Goal: Transaction & Acquisition: Subscribe to service/newsletter

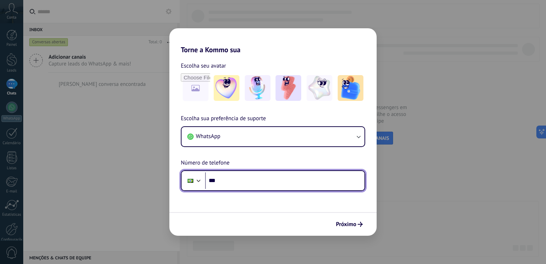
click at [257, 174] on input "***" at bounding box center [284, 180] width 159 height 16
type input "**********"
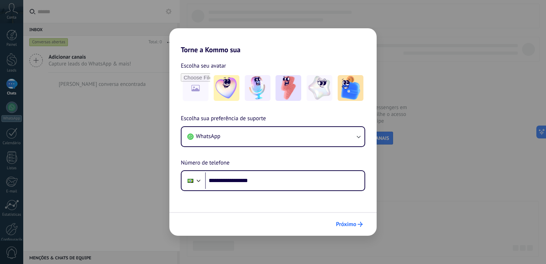
click at [344, 229] on button "Próximo" at bounding box center [349, 224] width 33 height 12
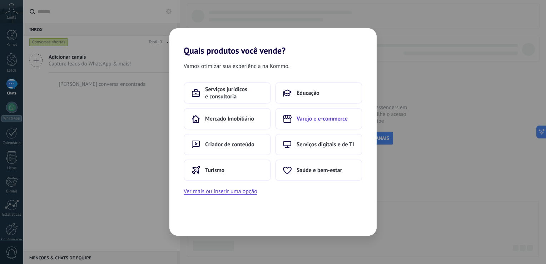
click at [311, 115] on span "Varejo e e-commerce" at bounding box center [322, 118] width 51 height 7
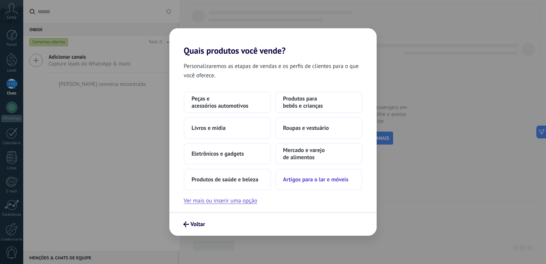
click at [315, 180] on span "Artigos para o lar e móveis" at bounding box center [315, 179] width 65 height 7
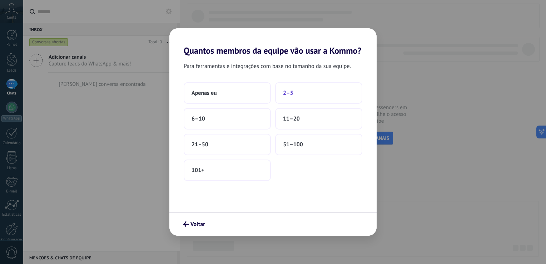
click at [289, 96] on span "2–5" at bounding box center [288, 92] width 10 height 7
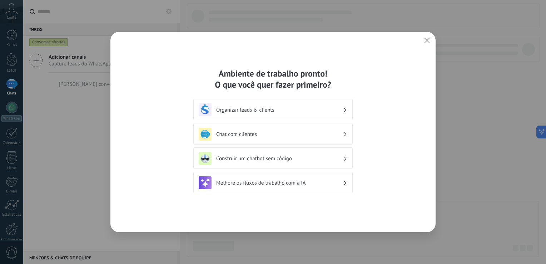
click at [328, 110] on h3 "Organizar leads & clients" at bounding box center [279, 110] width 127 height 7
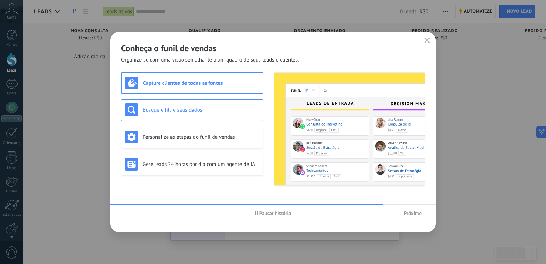
click at [196, 107] on h3 "Busque e filtre seus dados" at bounding box center [201, 110] width 117 height 7
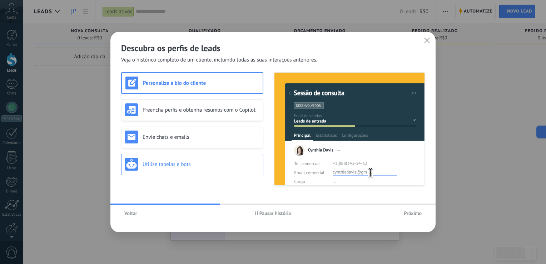
click at [183, 166] on h3 "Utilize tabelas e bots" at bounding box center [201, 164] width 117 height 7
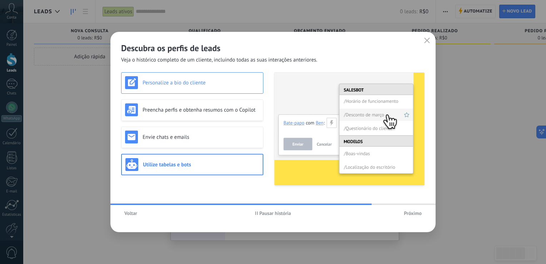
click at [202, 87] on div "Personalize a bio do cliente" at bounding box center [192, 82] width 134 height 13
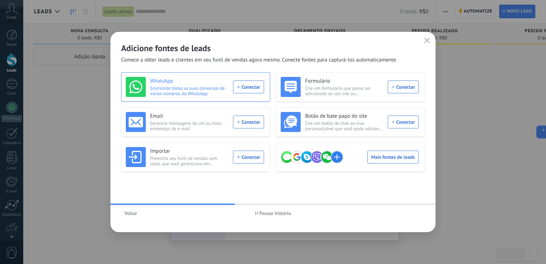
click at [254, 86] on div "WhatsApp Sincronize todas as suas conversas de vários números do WhatsApp Conec…" at bounding box center [195, 87] width 138 height 20
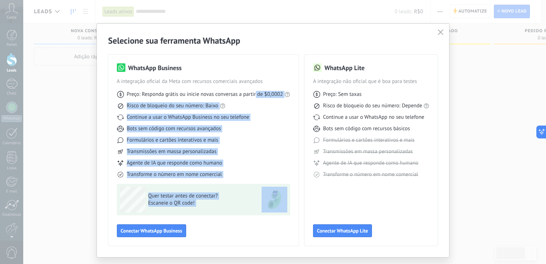
drag, startPoint x: 254, startPoint y: 86, endPoint x: 145, endPoint y: 241, distance: 189.7
click at [145, 241] on div "WhatsApp Business A integração oficial da Meta com recursos comerciais avançado…" at bounding box center [203, 150] width 191 height 191
drag, startPoint x: 145, startPoint y: 241, endPoint x: 220, endPoint y: 235, distance: 75.3
click at [220, 235] on div "WhatsApp Business A integração oficial da Meta com recursos comerciais avançado…" at bounding box center [203, 150] width 173 height 174
click at [171, 235] on button "Conectar WhatsApp Business" at bounding box center [151, 230] width 69 height 13
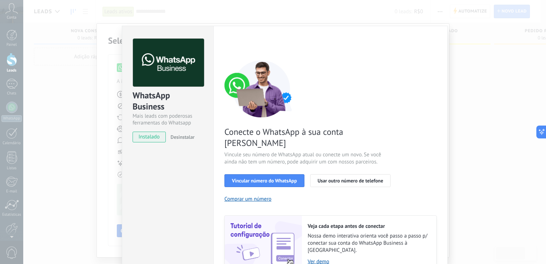
scroll to position [24, 0]
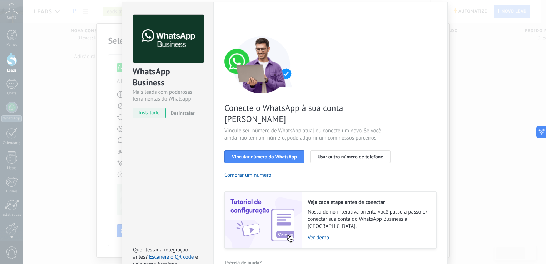
click at [69, 179] on div "WhatsApp Business Mais leads com poderosas ferramentas do Whatsapp instalado De…" at bounding box center [284, 132] width 523 height 264
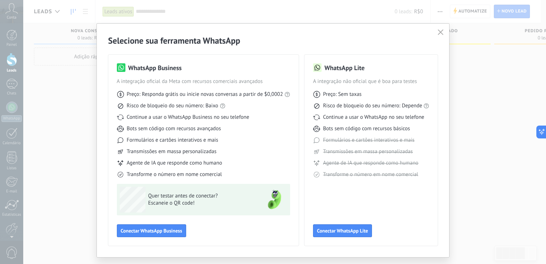
scroll to position [0, 0]
click at [162, 230] on span "Conectar WhatsApp Business" at bounding box center [152, 230] width 62 height 5
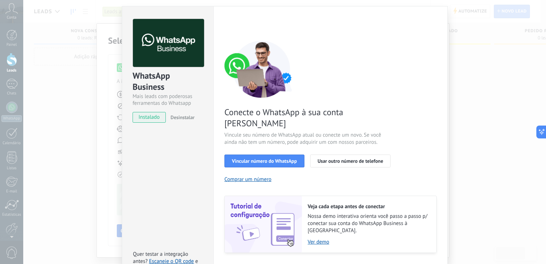
scroll to position [24, 0]
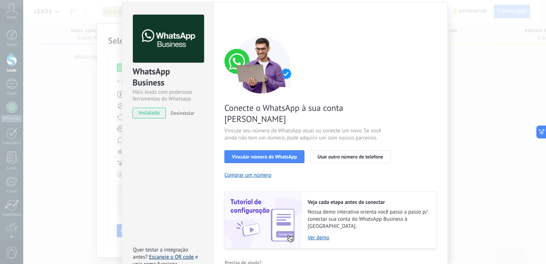
click at [167, 254] on link "Escaneie o QR code" at bounding box center [171, 257] width 45 height 7
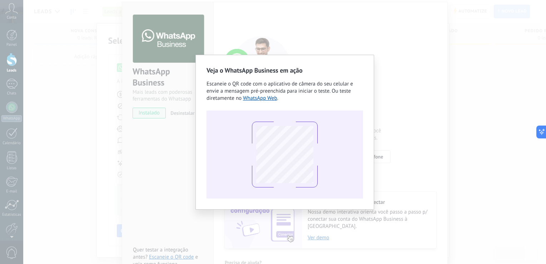
click at [260, 103] on div "Veja o WhatsApp Business em ação Escaneie o QR code com o aplicativo de câmera …" at bounding box center [285, 132] width 157 height 133
click at [262, 98] on link "WhatsApp Web" at bounding box center [260, 98] width 34 height 7
click at [70, 40] on div "Veja o WhatsApp Business em ação Escaneie o QR code com o aplicativo de câmera …" at bounding box center [284, 132] width 523 height 264
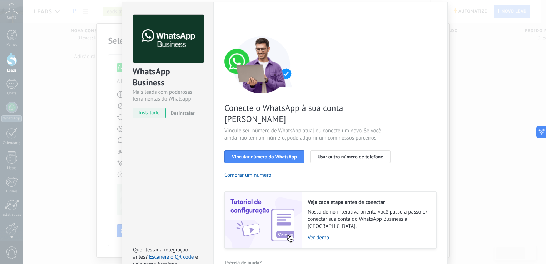
click at [284, 218] on img at bounding box center [263, 220] width 77 height 57
click at [247, 216] on img at bounding box center [263, 220] width 77 height 57
click at [314, 234] on link "Ver demo" at bounding box center [369, 237] width 122 height 7
click at [36, 72] on div "WhatsApp Business Mais leads com poderosas ferramentas do Whatsapp instalado De…" at bounding box center [284, 132] width 523 height 264
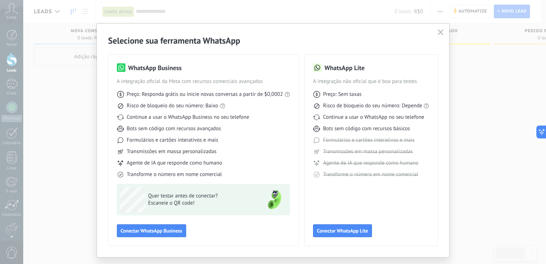
scroll to position [0, 0]
click at [438, 33] on icon "button" at bounding box center [441, 32] width 6 height 6
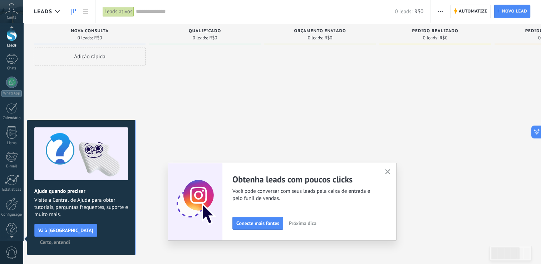
scroll to position [33, 0]
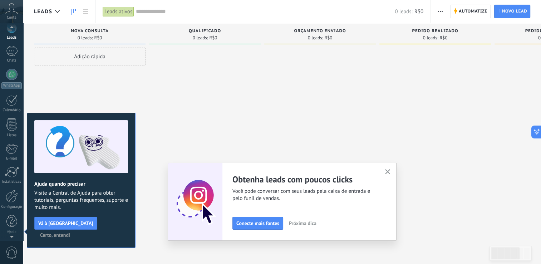
click at [10, 236] on div at bounding box center [11, 235] width 23 height 11
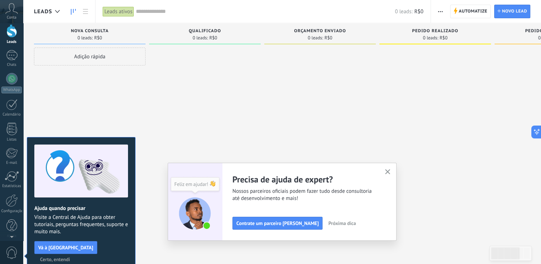
scroll to position [0, 0]
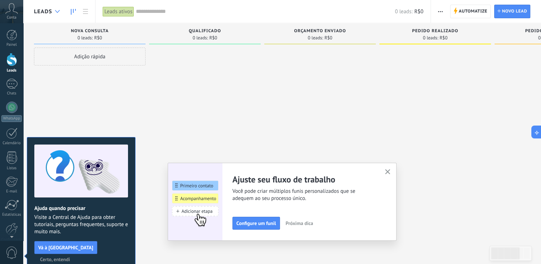
click at [57, 13] on div at bounding box center [57, 12] width 12 height 14
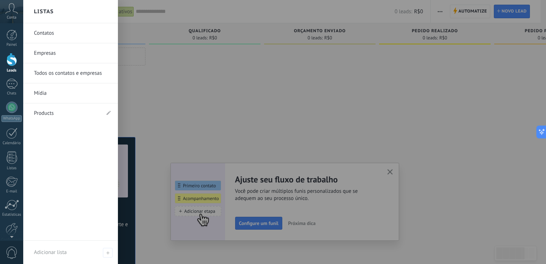
click at [141, 70] on div at bounding box center [296, 132] width 546 height 264
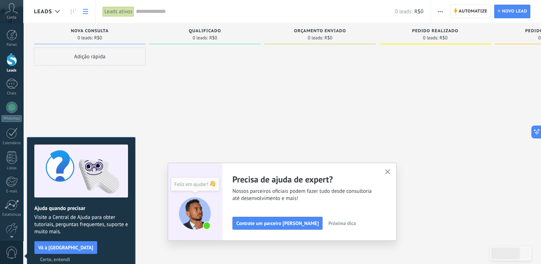
click at [80, 15] on link at bounding box center [85, 12] width 12 height 14
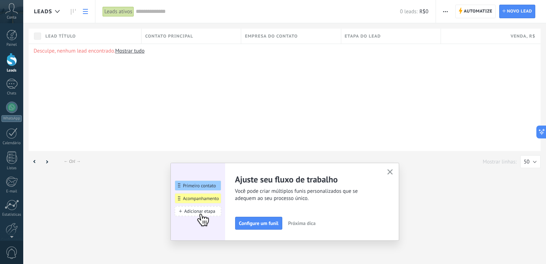
click at [392, 172] on icon "button" at bounding box center [390, 171] width 5 height 5
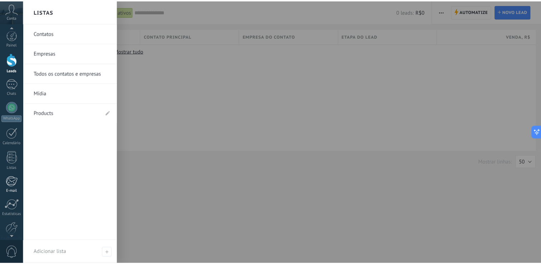
scroll to position [33, 0]
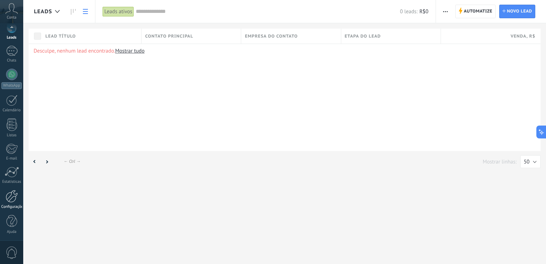
click at [11, 203] on link "Configurações" at bounding box center [11, 199] width 23 height 19
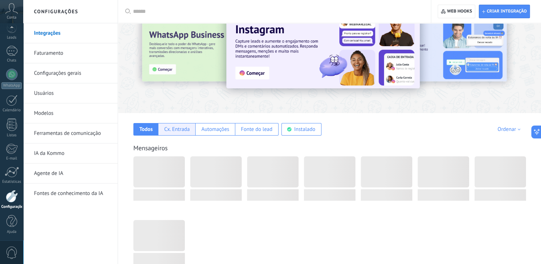
scroll to position [29, 0]
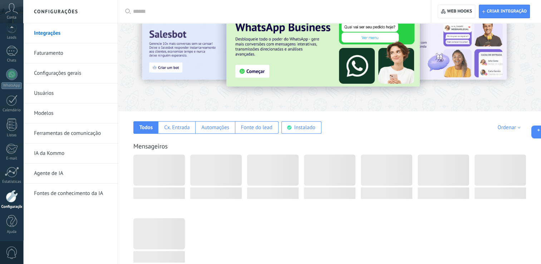
click at [50, 90] on link "Usuários" at bounding box center [72, 93] width 77 height 20
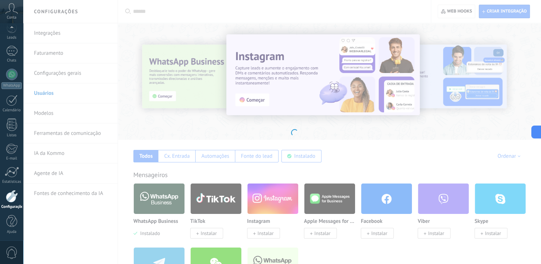
click at [48, 112] on body ".abccls-1,.abccls-2{fill-rule:evenodd}.abccls-2{fill:#fff} .abfcls-1{fill:none}…" at bounding box center [270, 132] width 541 height 264
click at [328, 122] on body ".abccls-1,.abccls-2{fill-rule:evenodd}.abccls-2{fill:#fff} .abfcls-1{fill:none}…" at bounding box center [270, 132] width 541 height 264
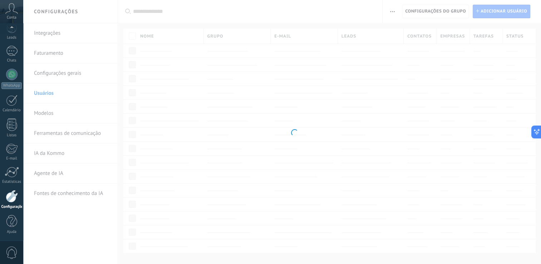
click at [415, 132] on body ".abccls-1,.abccls-2{fill-rule:evenodd}.abccls-2{fill:#fff} .abfcls-1{fill:none}…" at bounding box center [270, 132] width 541 height 264
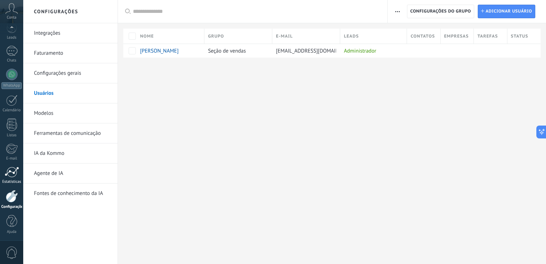
click at [15, 168] on div at bounding box center [12, 172] width 14 height 11
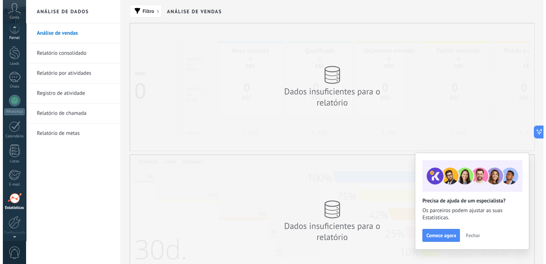
scroll to position [1, 0]
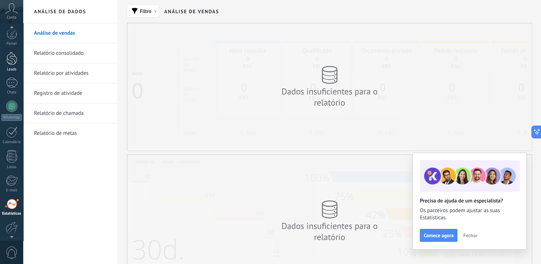
click at [9, 55] on div at bounding box center [11, 58] width 11 height 13
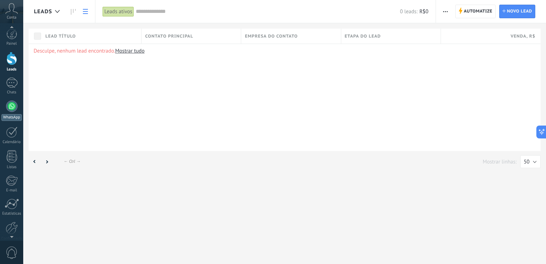
click at [11, 108] on div at bounding box center [11, 105] width 11 height 11
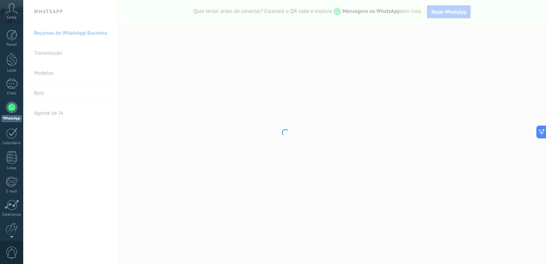
click at [166, 137] on div at bounding box center [284, 132] width 523 height 264
click at [175, 138] on div at bounding box center [284, 132] width 523 height 264
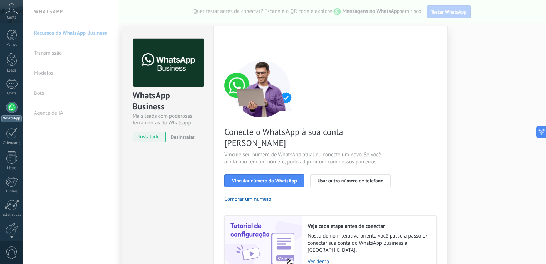
scroll to position [24, 0]
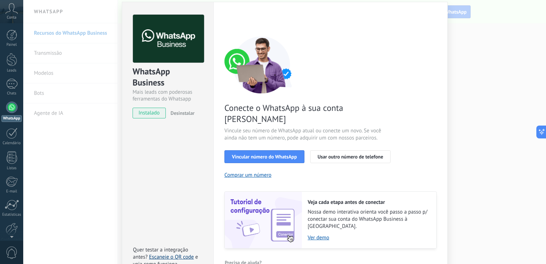
click at [167, 254] on link "Escaneie o QR code" at bounding box center [171, 257] width 45 height 7
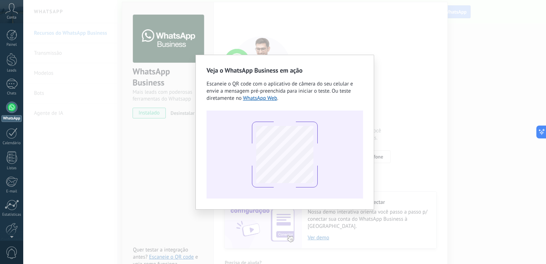
click at [255, 102] on div "Escaneie o QR code com o aplicativo de câmera do seu celular e envie a mensagem…" at bounding box center [285, 90] width 157 height 21
drag, startPoint x: 255, startPoint y: 102, endPoint x: 265, endPoint y: 96, distance: 11.5
click at [265, 96] on link "WhatsApp Web" at bounding box center [260, 98] width 34 height 7
click at [401, 125] on div "Veja o WhatsApp Business em ação Escaneie o QR code com o aplicativo de câmera …" at bounding box center [284, 132] width 523 height 264
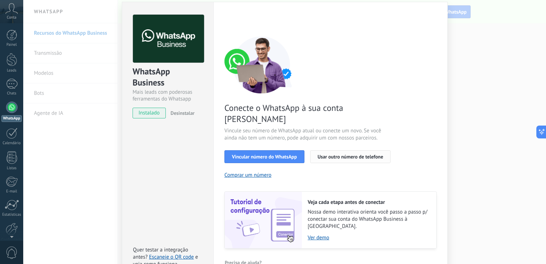
click at [343, 154] on span "Usar outro número de telefone" at bounding box center [351, 156] width 66 height 5
